Goal: Task Accomplishment & Management: Complete application form

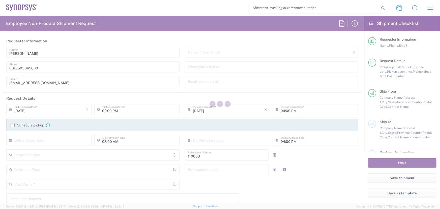
type input "Department"
type input "Delivered at Place"
type input "US01, FAC, MV/SV Fac 110003"
type input "[GEOGRAPHIC_DATA]"
type input "[US_STATE]"
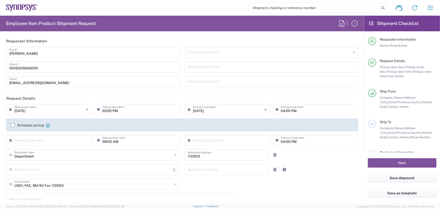
type input "[GEOGRAPHIC_DATA]"
type input "Headquarters USSV"
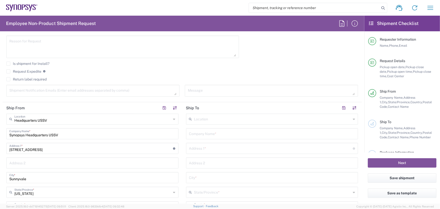
scroll to position [160, 0]
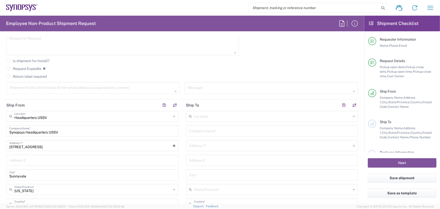
click at [215, 131] on input "text" at bounding box center [272, 130] width 166 height 9
type input "Ansys"
click at [208, 145] on input "text" at bounding box center [271, 145] width 164 height 9
paste input "[STREET_ADDRESS]"
type input "[STREET_ADDRESS]"
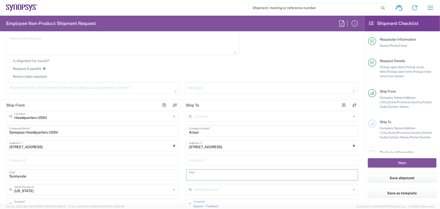
paste input "[STREET_ADDRESS]"
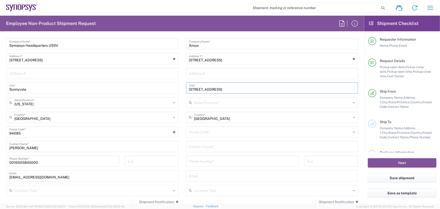
scroll to position [252, 0]
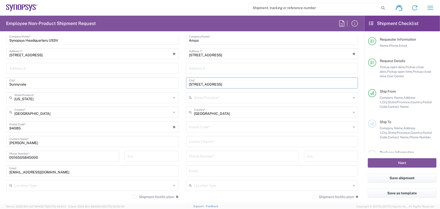
type input "[STREET_ADDRESS]"
click at [203, 169] on input "text" at bounding box center [272, 170] width 166 height 9
paste input "[PERSON_NAME][EMAIL_ADDRESS][PERSON_NAME][DOMAIN_NAME]"
type input "[PERSON_NAME][EMAIL_ADDRESS][PERSON_NAME][DOMAIN_NAME]"
click at [199, 156] on input "tel" at bounding box center [242, 155] width 107 height 9
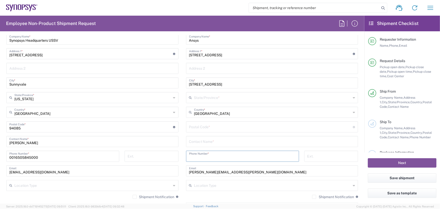
paste input "0016199446362"
type input "0016199446362"
click at [197, 143] on input "text" at bounding box center [272, 141] width 166 height 9
type input "[PERSON_NAME]"
click at [203, 127] on input "undefined" at bounding box center [271, 126] width 164 height 9
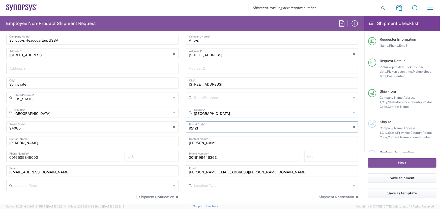
type input "92121"
click at [353, 97] on icon at bounding box center [354, 97] width 2 height 8
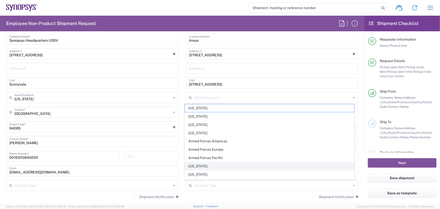
click at [197, 164] on span "[US_STATE]" at bounding box center [269, 166] width 169 height 8
type input "[US_STATE]"
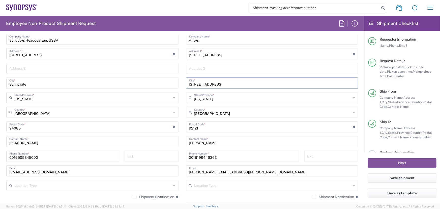
click at [274, 83] on input "[STREET_ADDRESS]" at bounding box center [272, 82] width 166 height 9
click at [238, 83] on input "[STREET_ADDRESS]" at bounding box center [272, 82] width 166 height 9
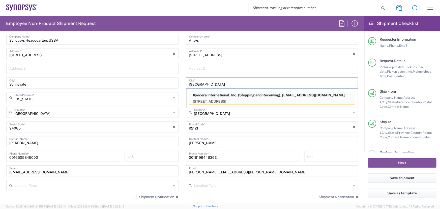
type input "[GEOGRAPHIC_DATA]"
click at [276, 53] on input "[STREET_ADDRESS]" at bounding box center [271, 53] width 164 height 9
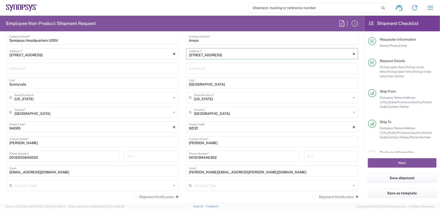
type input "[STREET_ADDRESS]"
click at [182, 198] on main "Location [GEOGRAPHIC_DATA] DE04 Agrate Brianza IT01 [GEOGRAPHIC_DATA] DE02 [GEO…" at bounding box center [272, 125] width 180 height 212
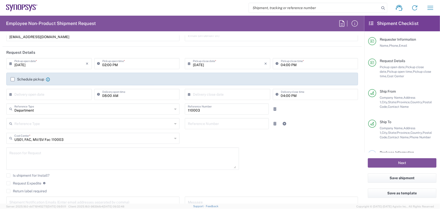
scroll to position [46, 0]
click at [174, 136] on icon at bounding box center [175, 138] width 2 height 8
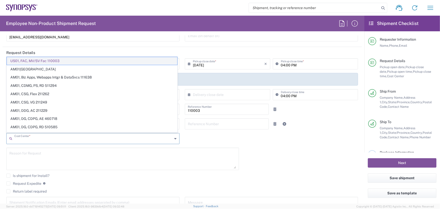
click at [64, 60] on span "US01, FAC, MV/SV Fac 110003" at bounding box center [92, 61] width 170 height 8
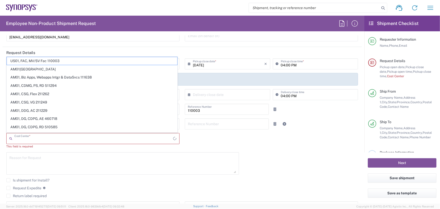
click at [26, 135] on input "text" at bounding box center [93, 138] width 159 height 9
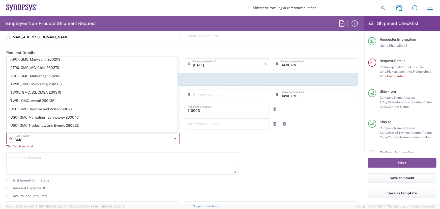
scroll to position [206, 0]
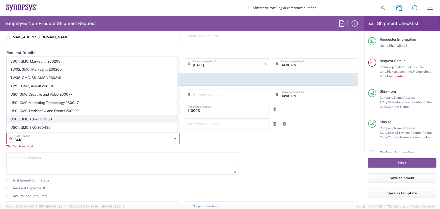
type input "GMC"
click at [44, 117] on span "US01, GMC Admin 211253" at bounding box center [92, 119] width 170 height 8
type input "211253"
type input "US01, GMC Admin 211253"
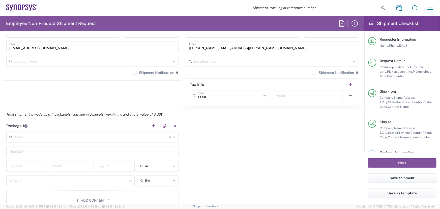
scroll to position [389, 0]
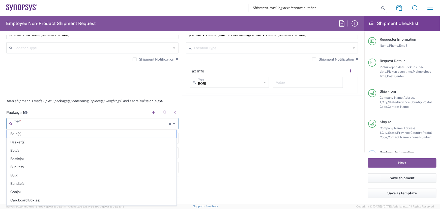
click at [32, 122] on input "text" at bounding box center [91, 123] width 155 height 9
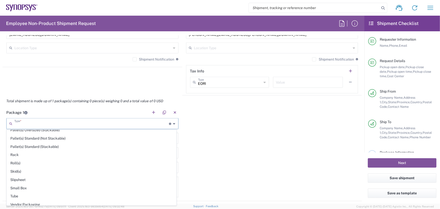
scroll to position [237, 0]
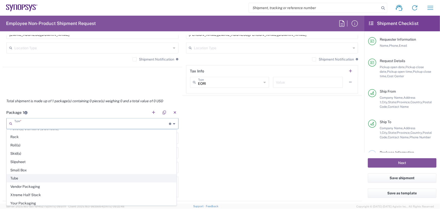
click at [15, 175] on span "Tube" at bounding box center [91, 178] width 169 height 8
type input "Tube"
type input "38"
type input "6"
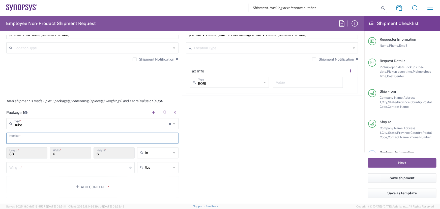
click at [29, 137] on input "text" at bounding box center [92, 137] width 166 height 9
type input "1"
click at [28, 167] on input "number" at bounding box center [69, 167] width 120 height 9
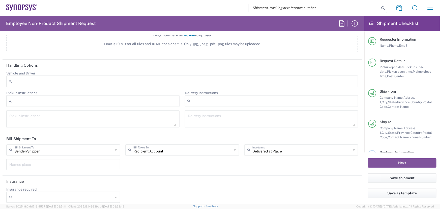
scroll to position [604, 0]
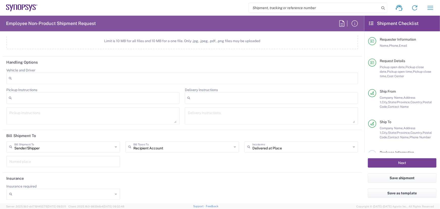
type input "3"
click at [401, 161] on button "Next" at bounding box center [402, 162] width 69 height 9
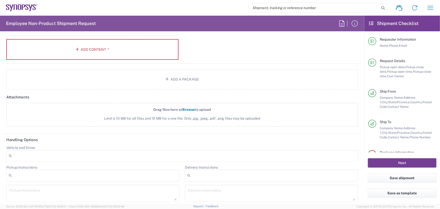
scroll to position [489, 0]
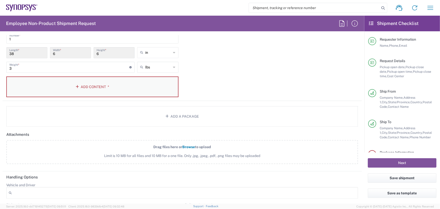
click at [100, 88] on button "Add Content *" at bounding box center [92, 86] width 172 height 21
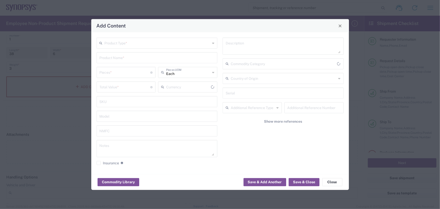
type input "US Dollar"
click at [170, 44] on input "text" at bounding box center [158, 42] width 106 height 9
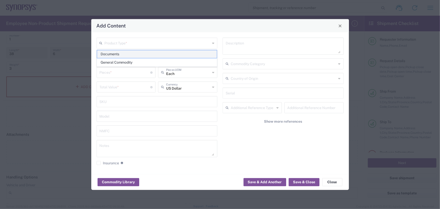
click at [117, 54] on span "Documents" at bounding box center [157, 54] width 120 height 8
type input "Documents"
type input "1"
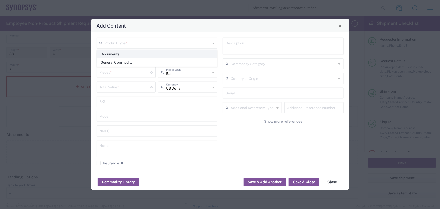
type textarea "Documents"
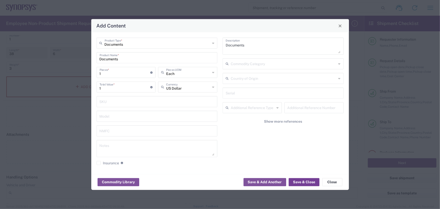
click at [301, 180] on button "Save & Close" at bounding box center [304, 182] width 31 height 8
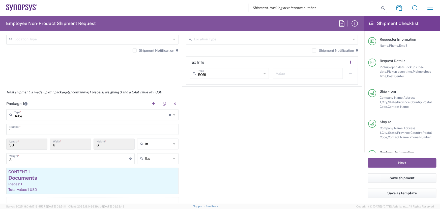
scroll to position [398, 0]
click at [399, 161] on button "Next" at bounding box center [402, 162] width 69 height 9
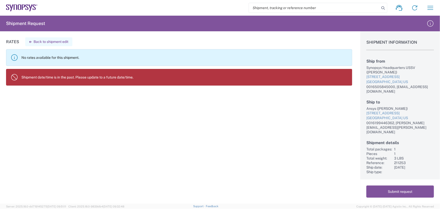
click at [40, 41] on button "Back to shipment edit" at bounding box center [48, 41] width 47 height 9
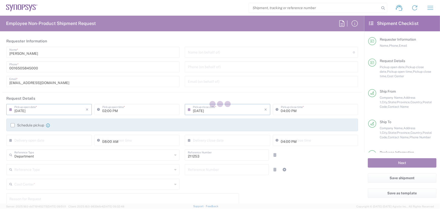
type input "Tube"
type input "US01, GMC Admin 211253"
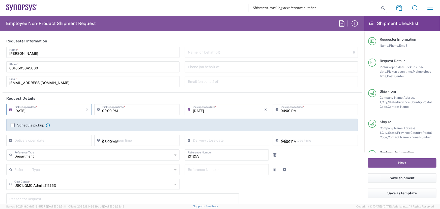
click at [35, 110] on input "[DATE]" at bounding box center [50, 109] width 72 height 9
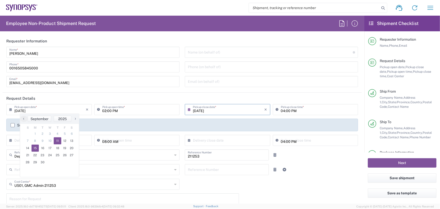
click at [35, 146] on span "15" at bounding box center [35, 147] width 8 height 7
type input "[DATE]"
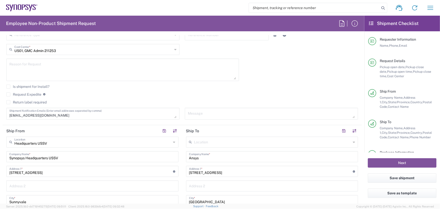
scroll to position [137, 0]
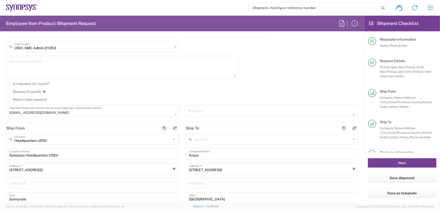
click at [401, 161] on button "Next" at bounding box center [402, 162] width 69 height 9
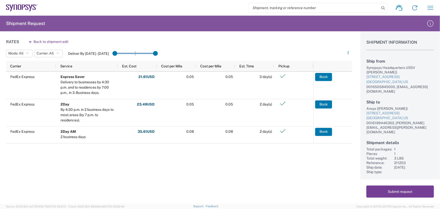
click at [397, 192] on button "Submit request" at bounding box center [400, 191] width 68 height 12
